Goal: Information Seeking & Learning: Find specific fact

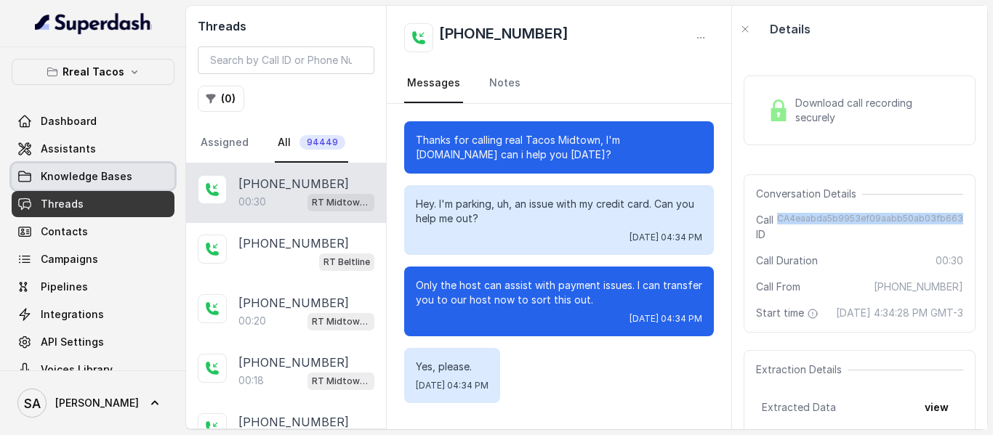
click at [101, 182] on span "Knowledge Bases" at bounding box center [87, 176] width 92 height 15
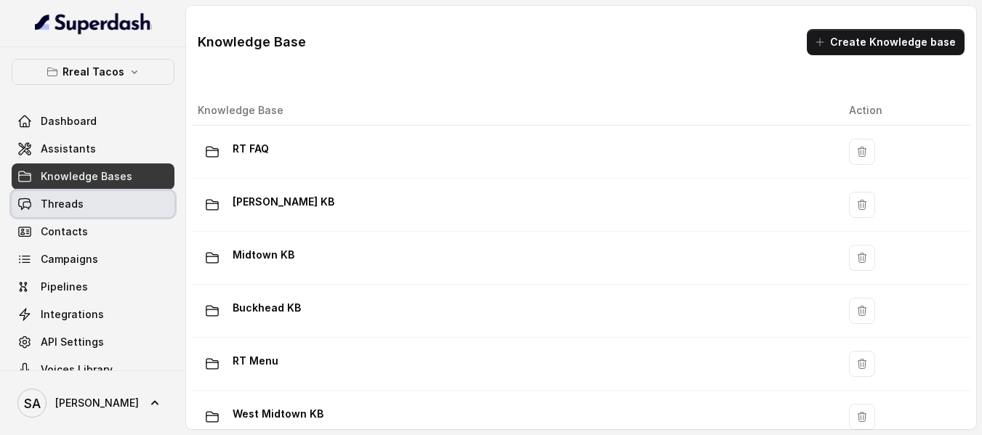
click at [52, 203] on span "Threads" at bounding box center [62, 204] width 43 height 15
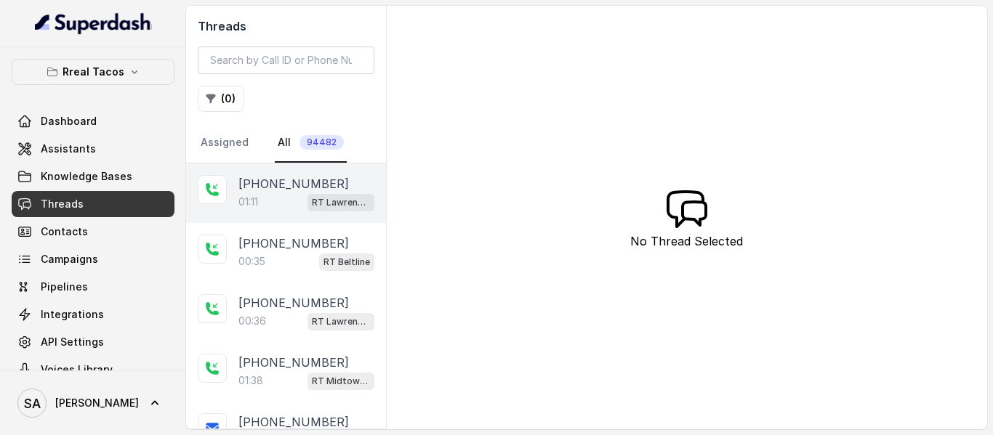
click at [283, 195] on div "01:11 RT Lawrenceville" at bounding box center [306, 202] width 136 height 19
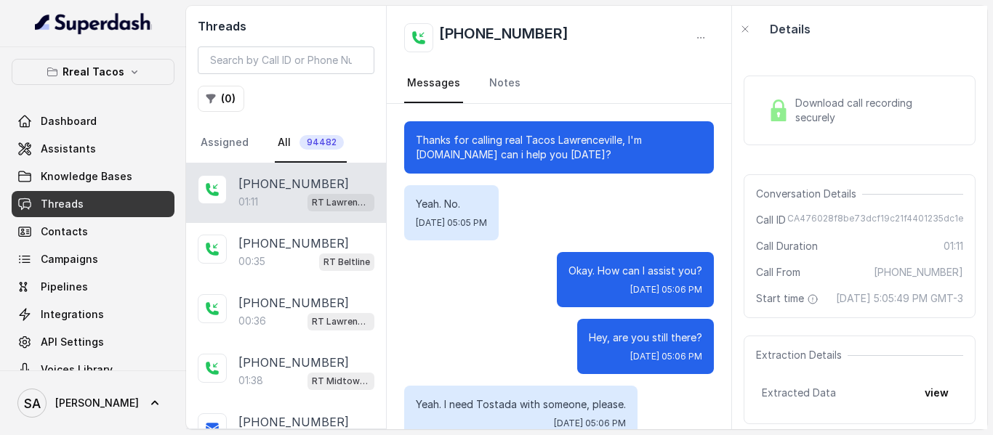
scroll to position [703, 0]
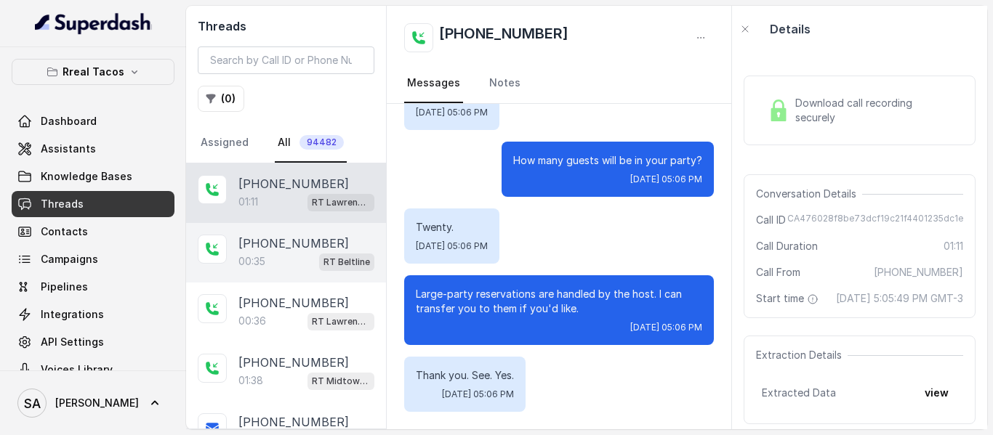
click at [299, 253] on div "00:35 RT Beltline" at bounding box center [306, 261] width 136 height 19
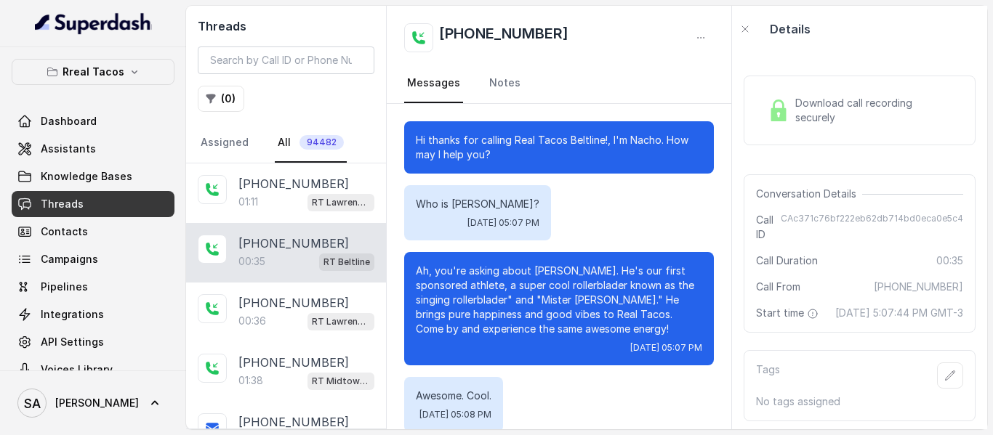
scroll to position [102, 0]
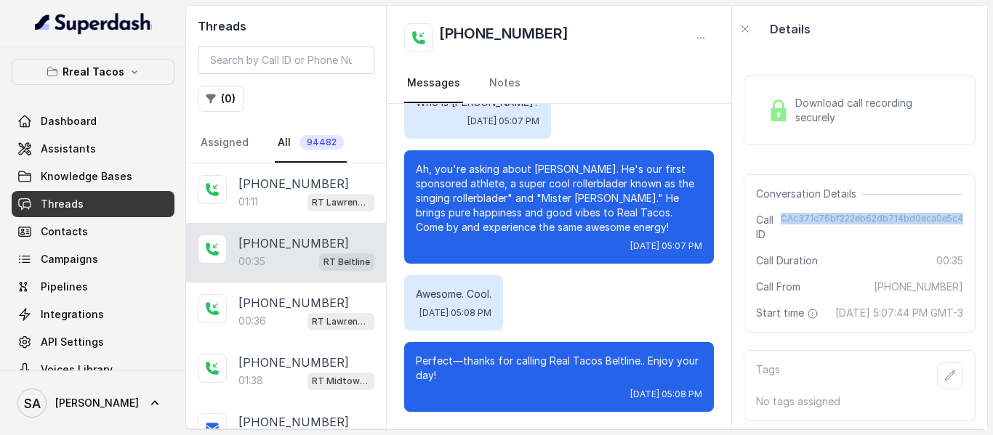
drag, startPoint x: 777, startPoint y: 214, endPoint x: 955, endPoint y: 219, distance: 177.3
click at [955, 219] on div "Conversation Details Call ID CAc371c76bf222eb62db714bd0eca0e5c4 Call Duration 0…" at bounding box center [859, 253] width 232 height 158
copy span "CAc371c76bf222eb62db714bd0eca0e5c4"
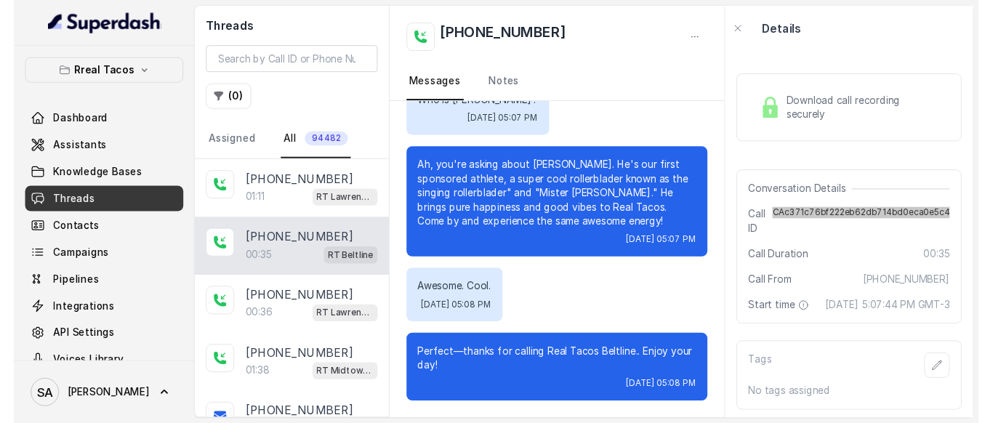
scroll to position [101, 0]
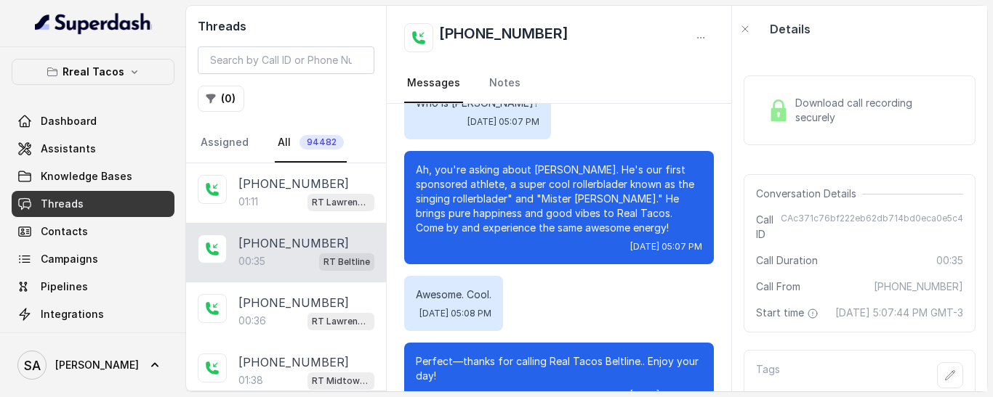
click at [789, 131] on div "Download call recording securely" at bounding box center [859, 111] width 232 height 70
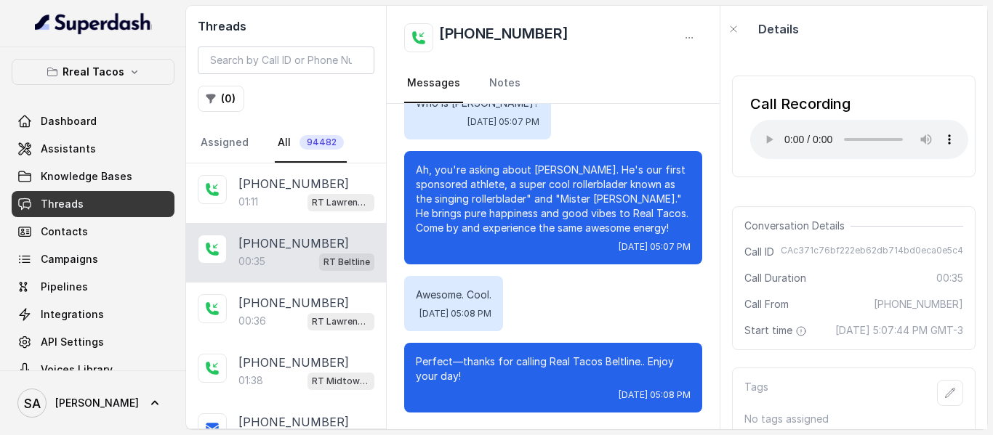
scroll to position [102, 0]
